Goal: Task Accomplishment & Management: Manage account settings

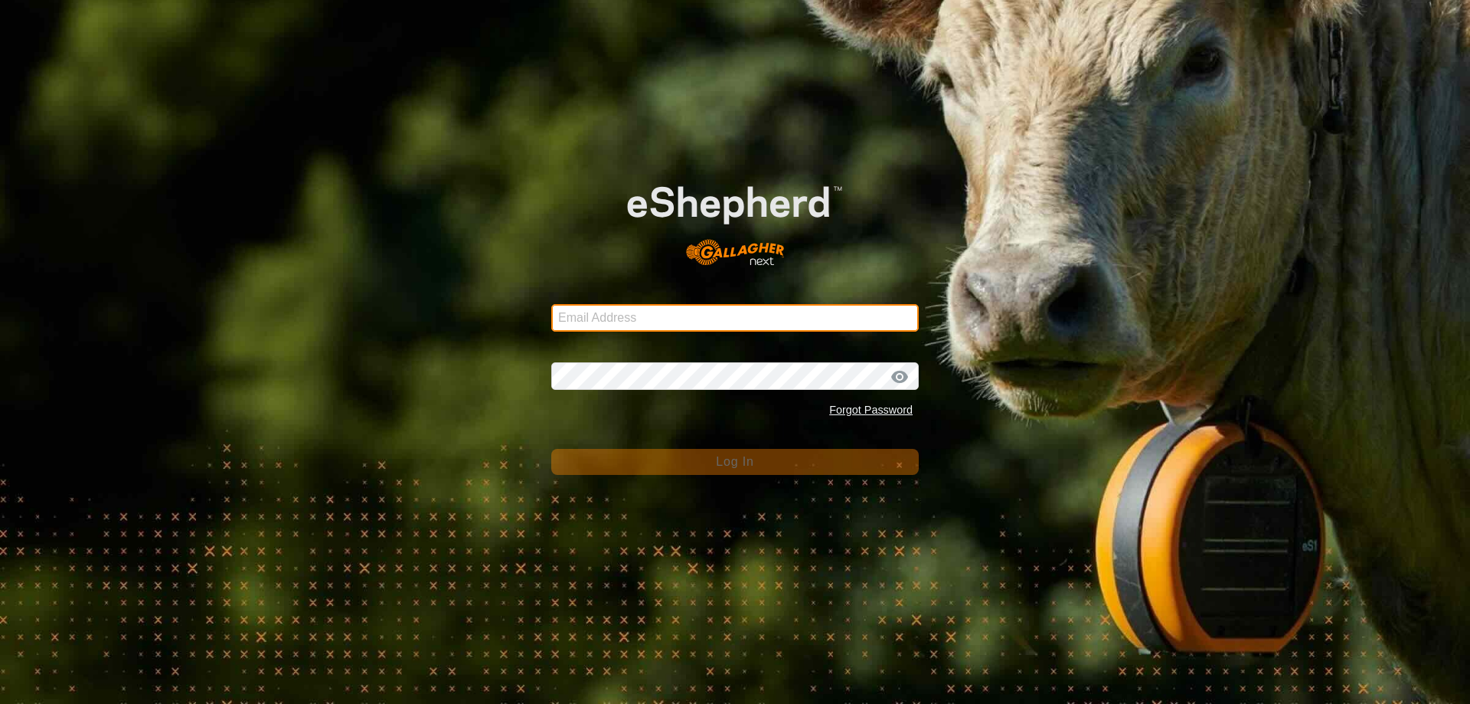
type input "[EMAIL_ADDRESS][DOMAIN_NAME]"
click at [753, 359] on div "Password Forgot Password" at bounding box center [735, 384] width 368 height 80
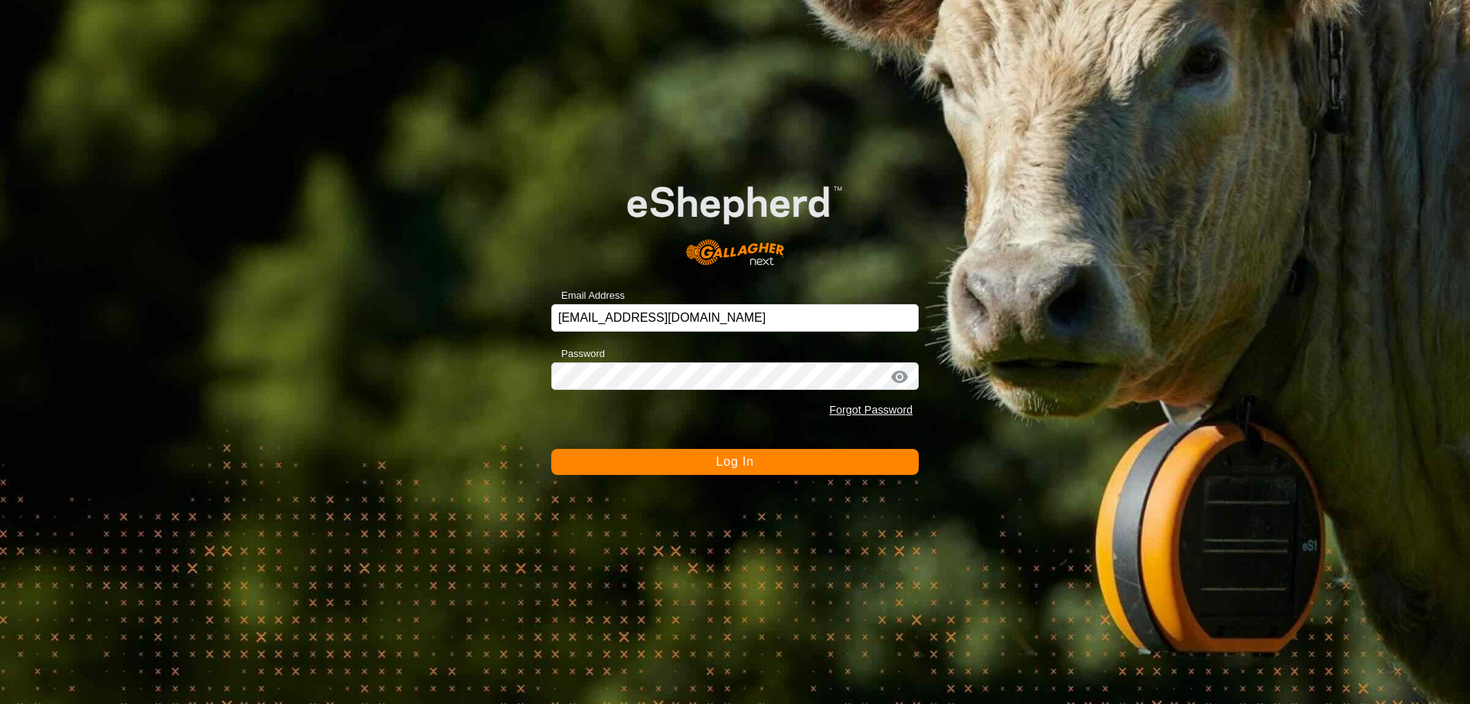
click at [757, 462] on button "Log In" at bounding box center [735, 462] width 368 height 26
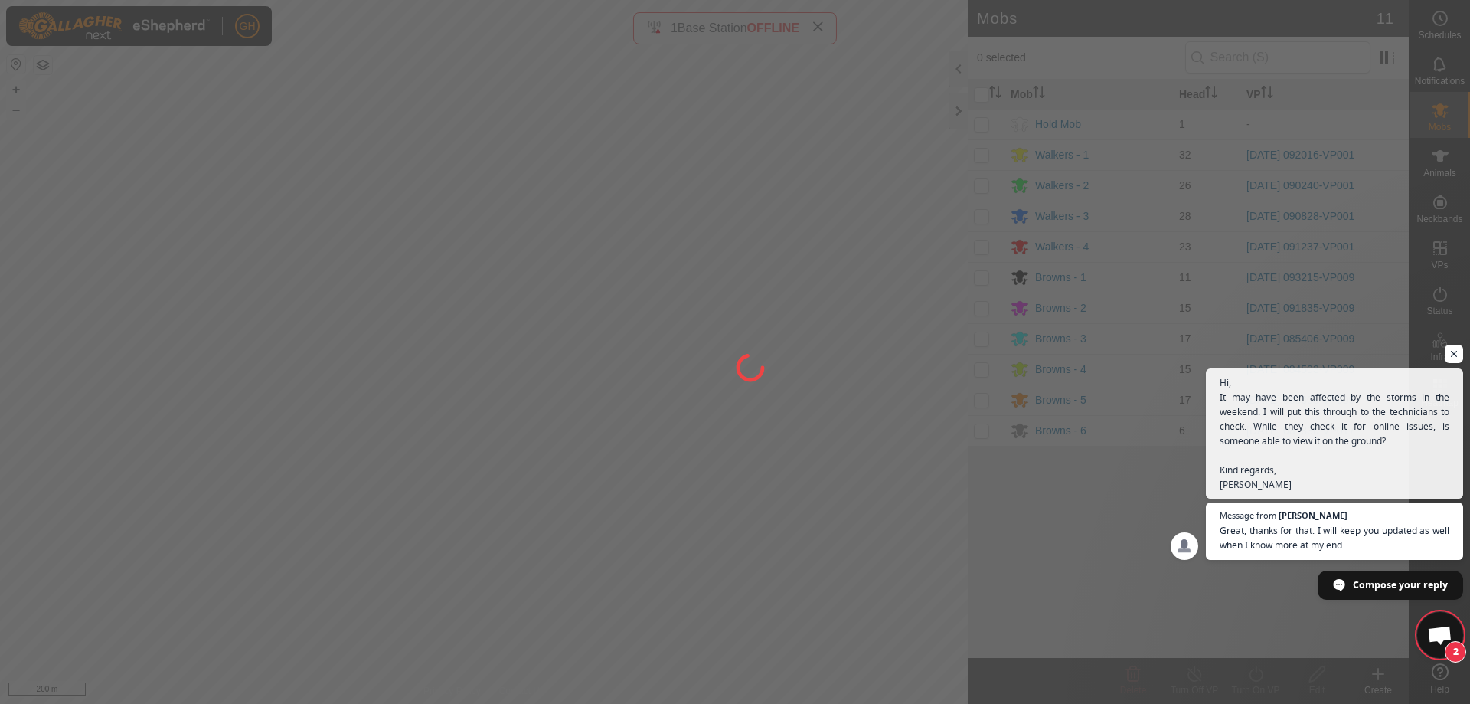
click at [1442, 635] on span "Open chat" at bounding box center [1439, 636] width 25 height 21
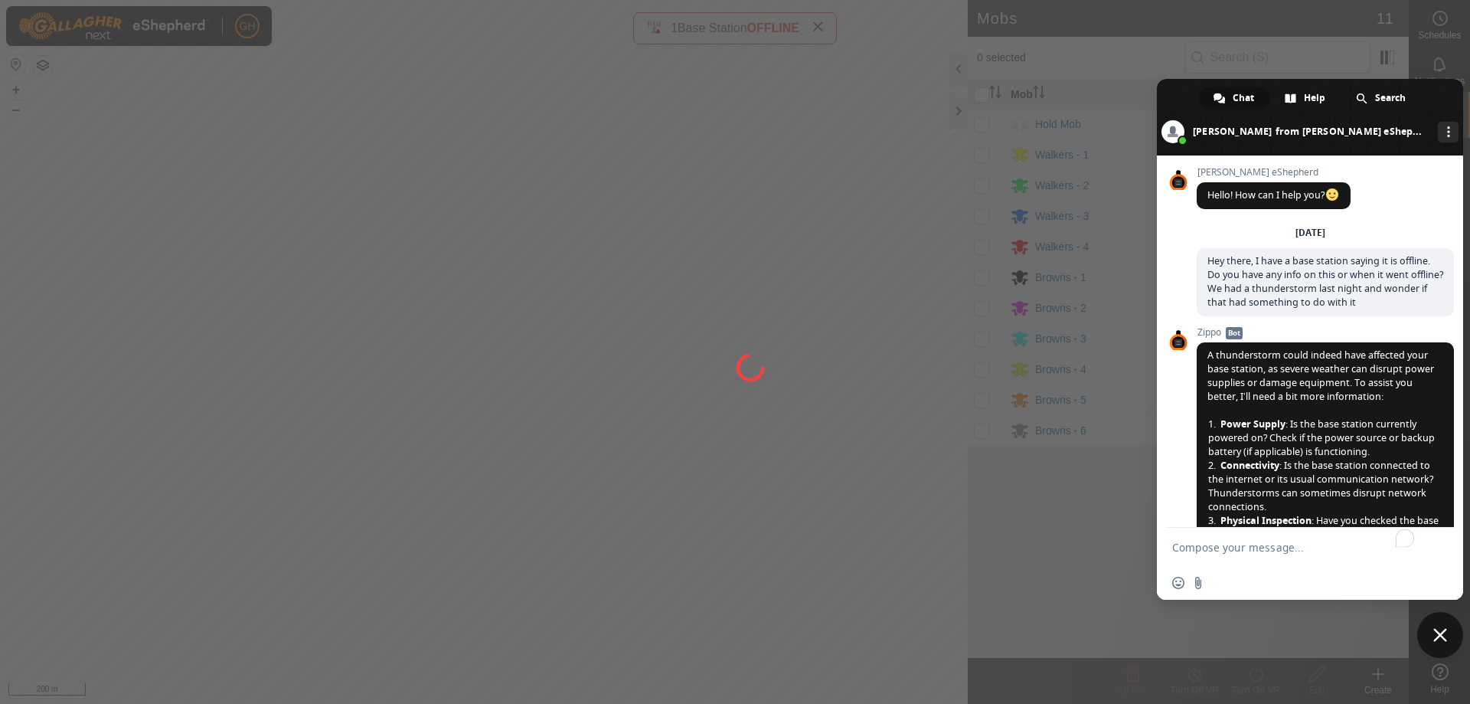
scroll to position [734, 0]
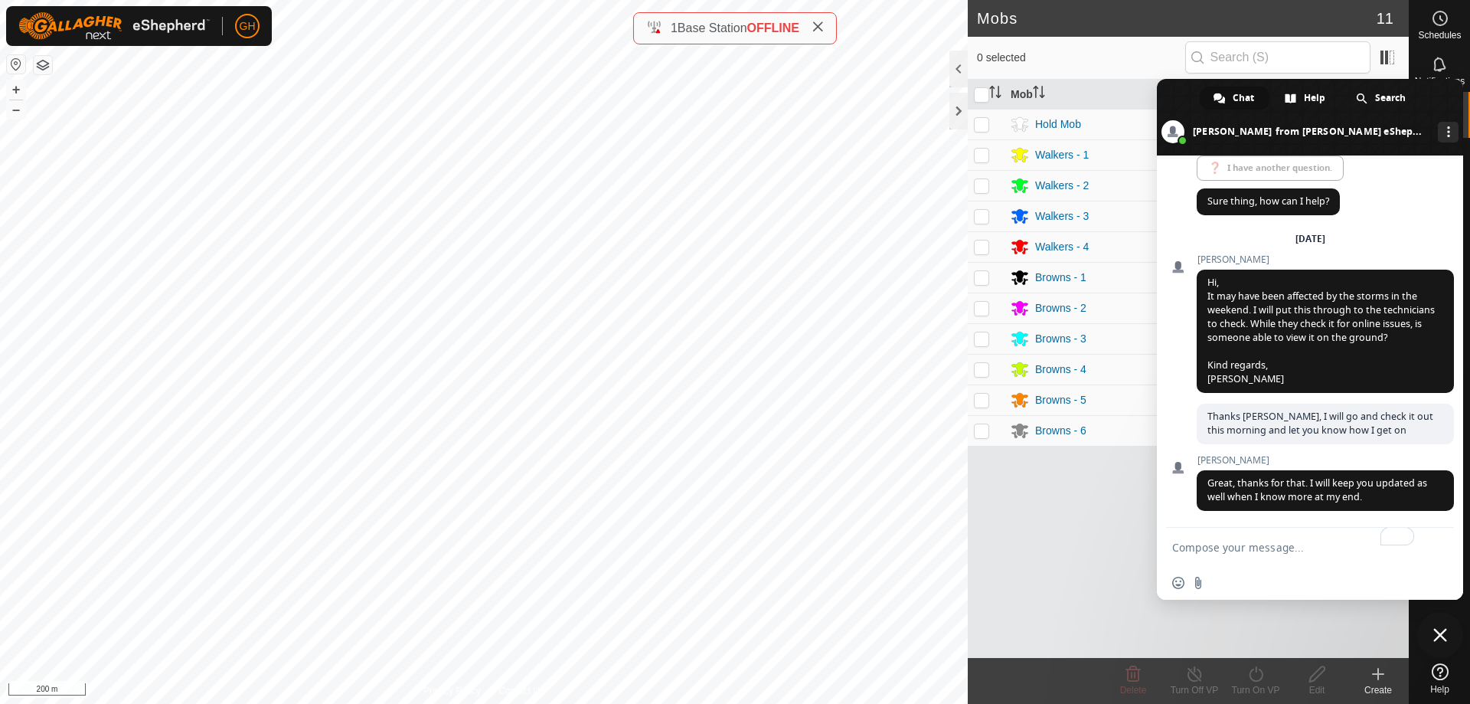
click at [1193, 96] on span at bounding box center [1310, 117] width 306 height 77
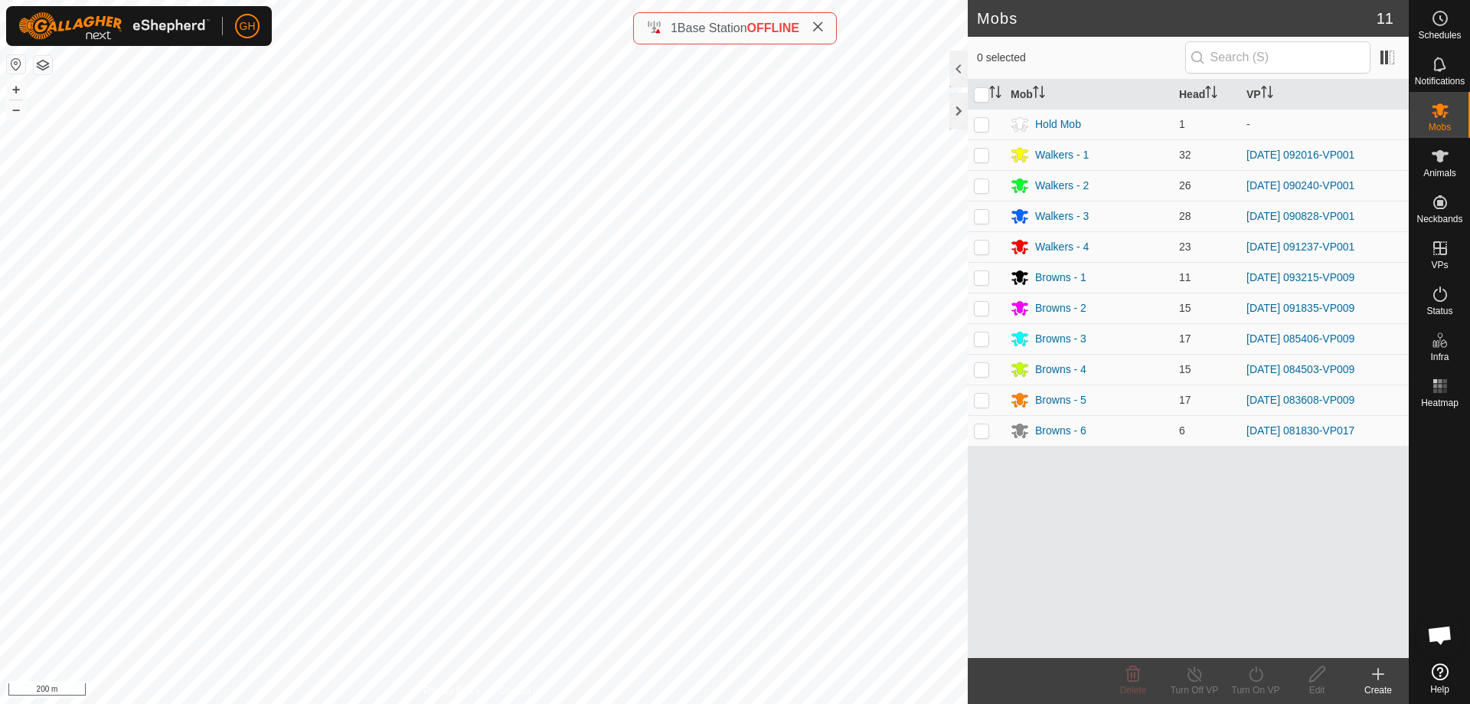
click at [823, 22] on icon at bounding box center [818, 27] width 12 height 12
